Goal: Task Accomplishment & Management: Use online tool/utility

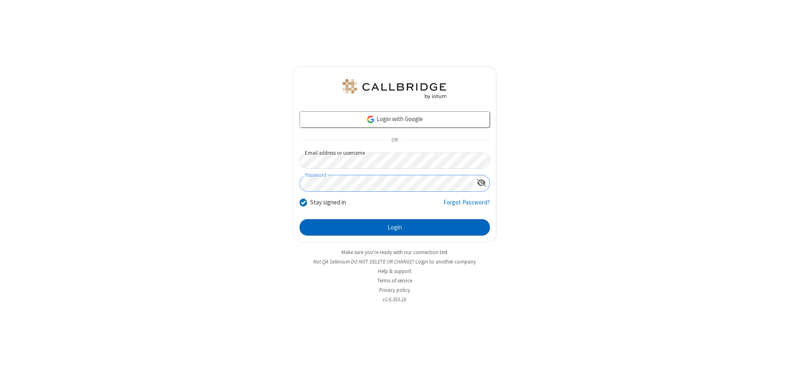
click at [394, 228] on button "Login" at bounding box center [394, 227] width 190 height 16
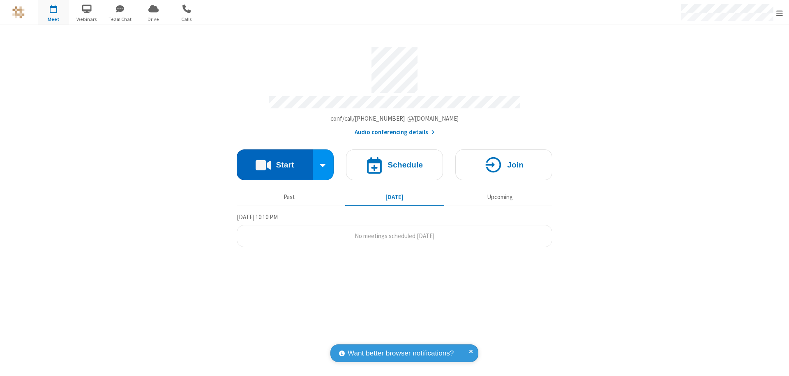
click at [274, 161] on button "Start" at bounding box center [275, 165] width 76 height 31
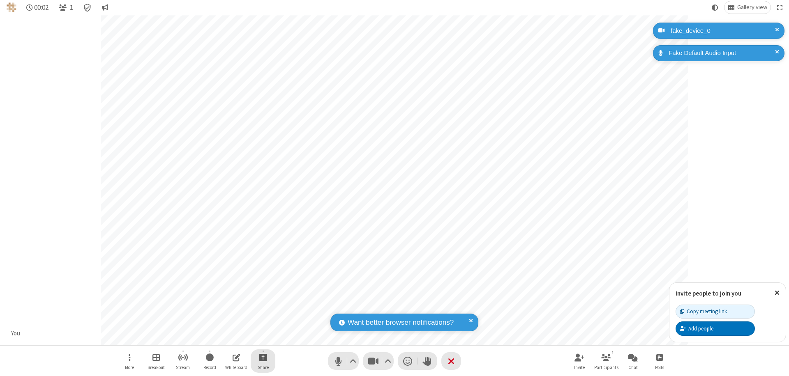
click at [263, 357] on span "Start sharing" at bounding box center [263, 357] width 8 height 10
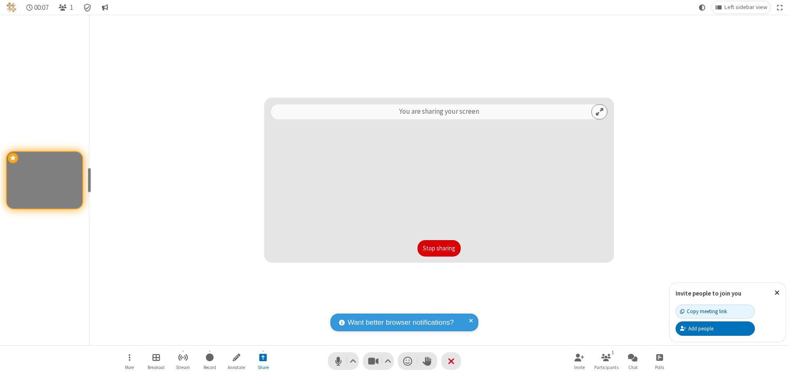
click at [439, 249] on button "Stop sharing" at bounding box center [438, 248] width 43 height 16
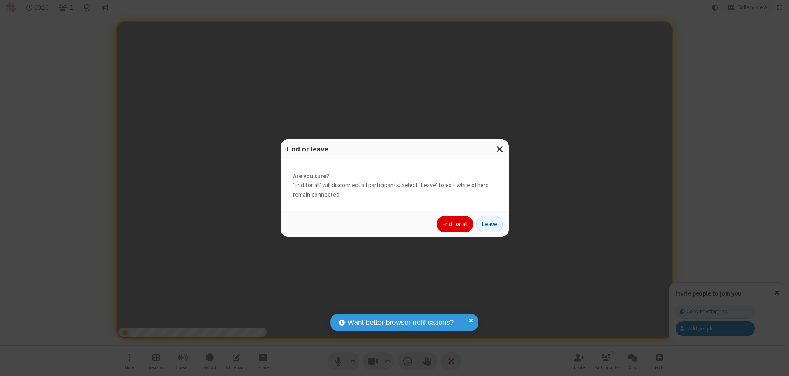
click at [455, 224] on button "End for all" at bounding box center [455, 224] width 36 height 16
